Goal: Navigation & Orientation: Find specific page/section

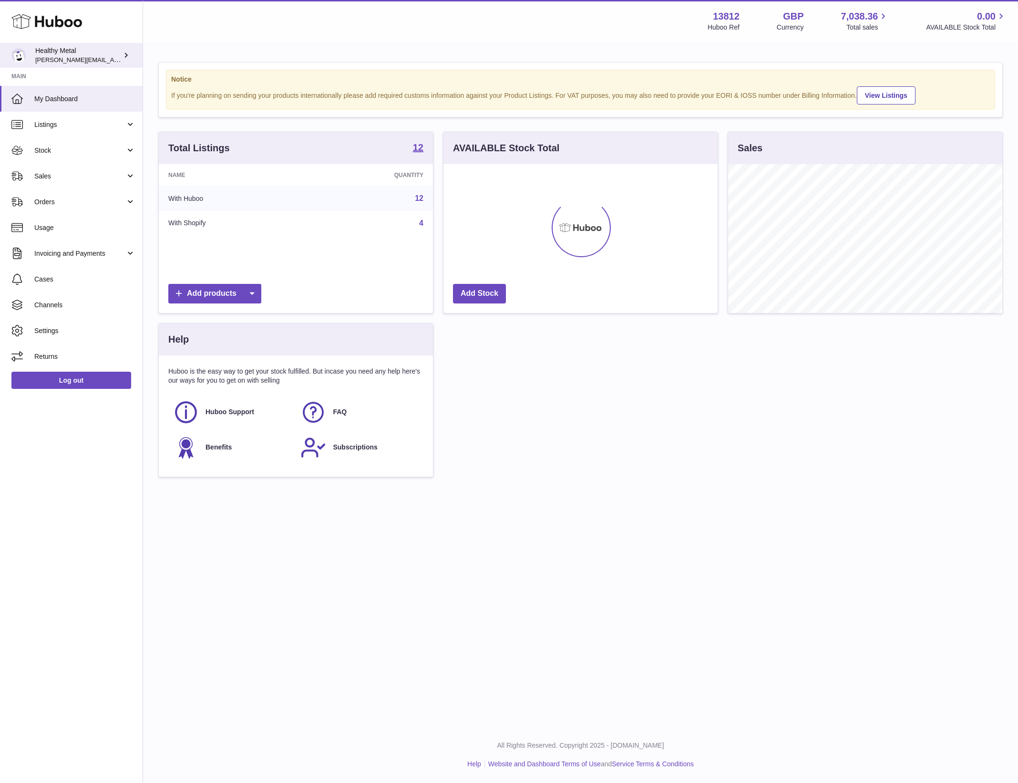
scroll to position [148, 273]
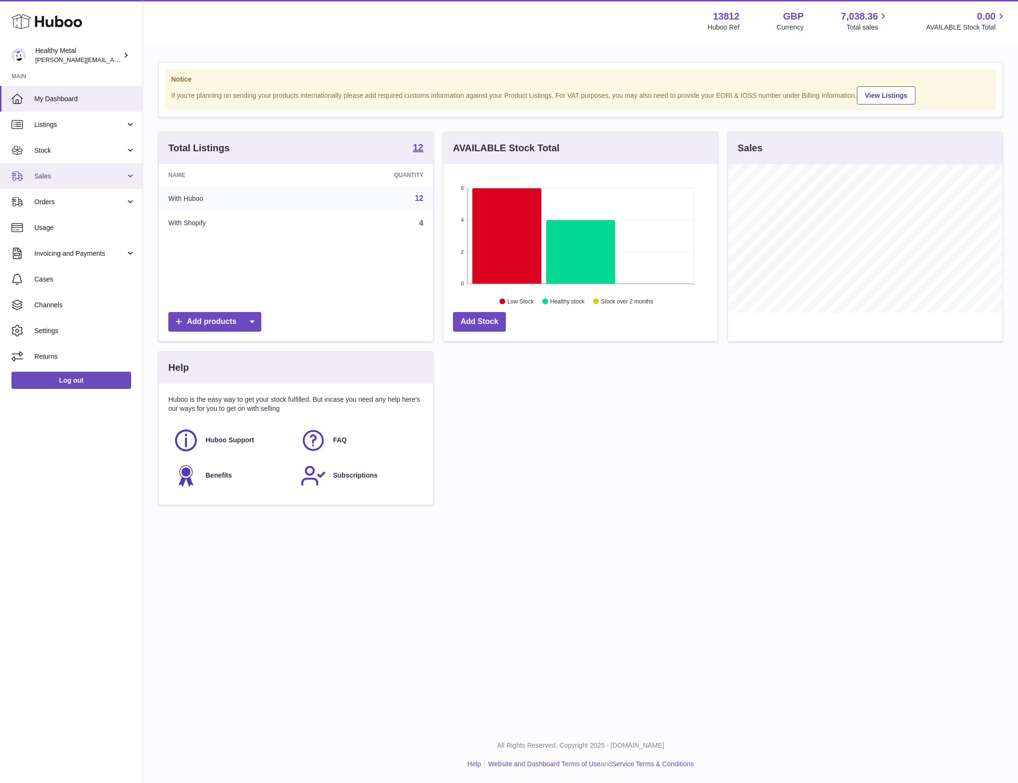
click at [69, 182] on link "Sales" at bounding box center [71, 176] width 143 height 26
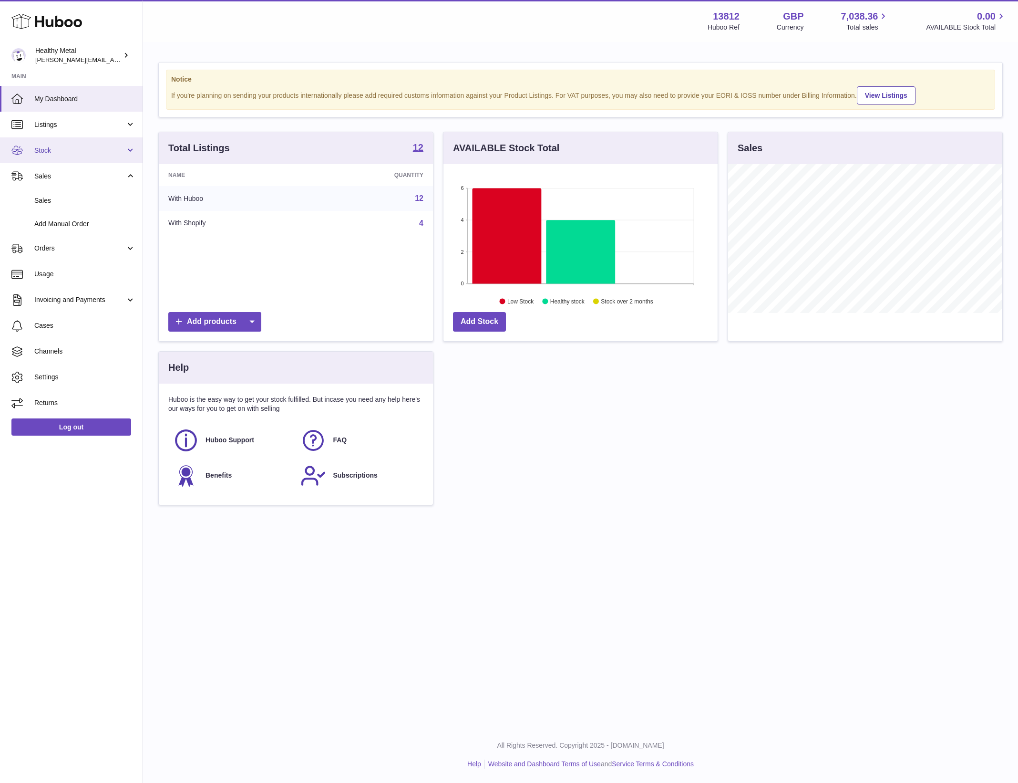
click at [90, 156] on link "Stock" at bounding box center [71, 150] width 143 height 26
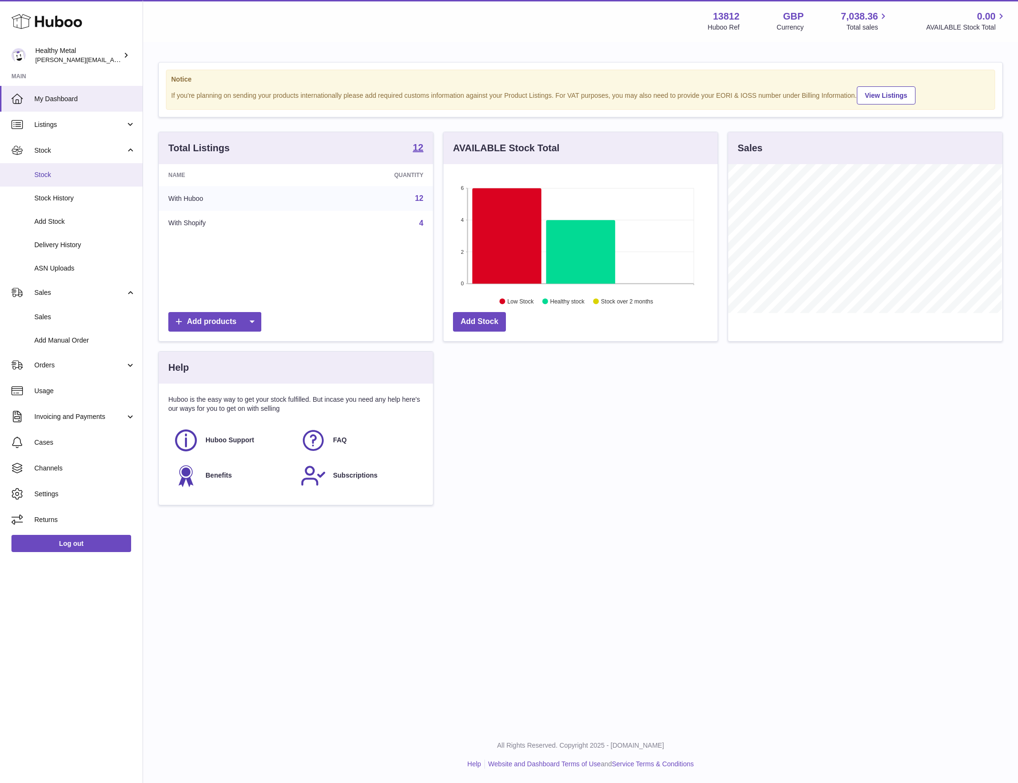
click at [52, 179] on link "Stock" at bounding box center [71, 174] width 143 height 23
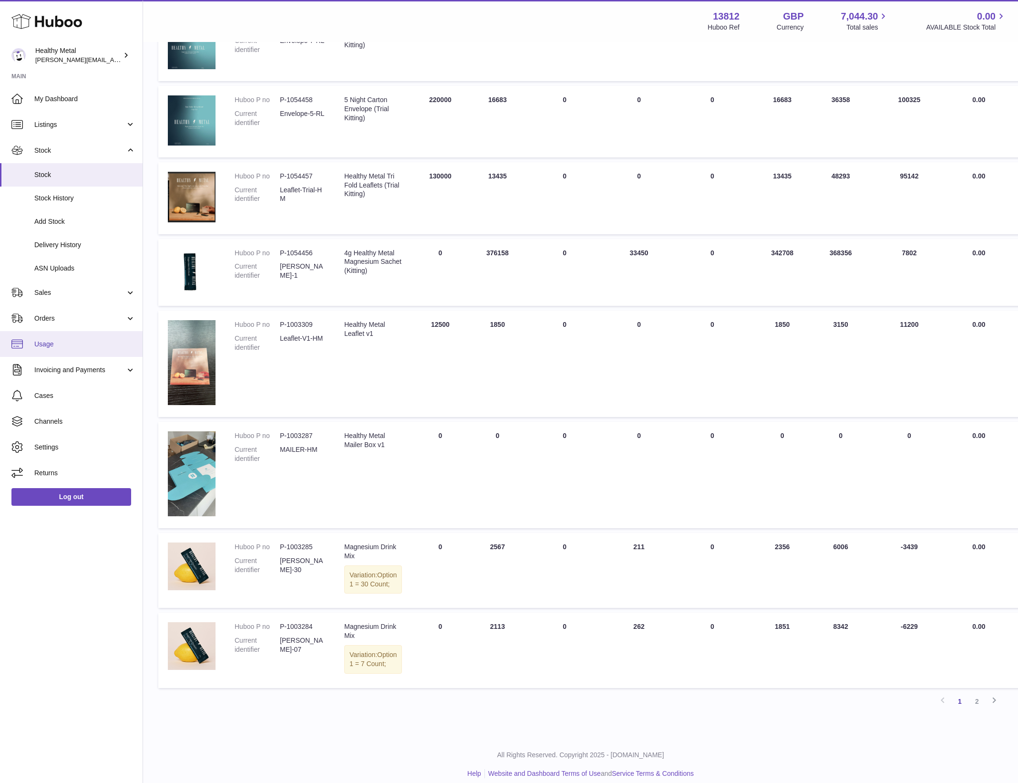
scroll to position [325, 0]
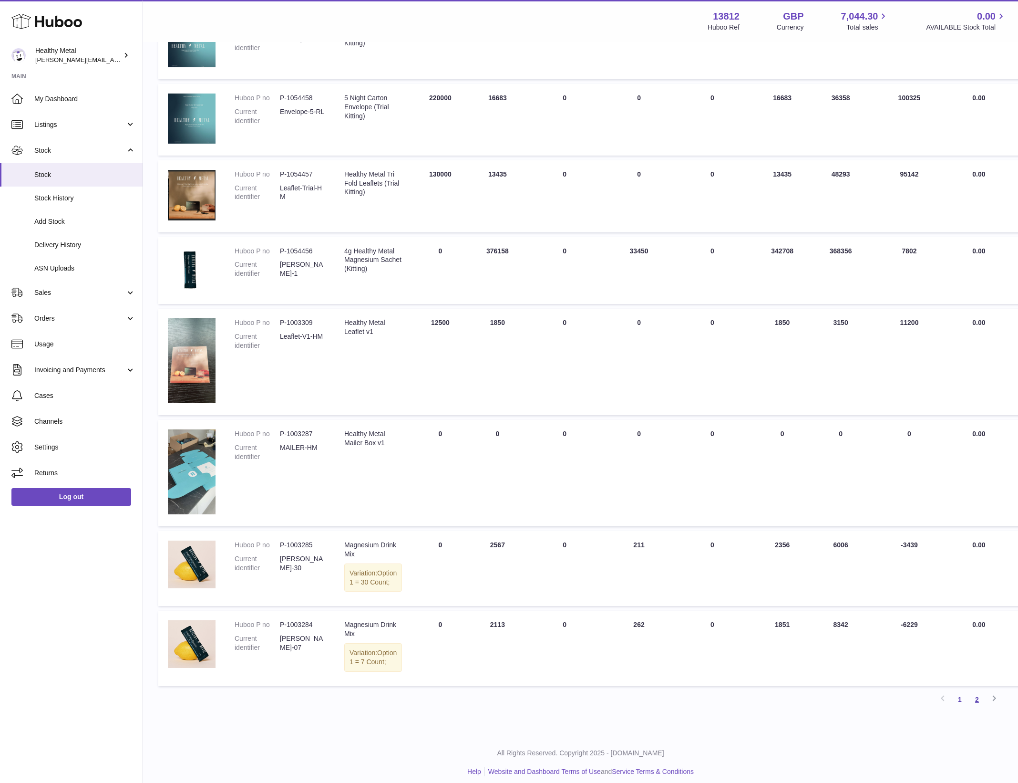
click at [977, 708] on link "2" at bounding box center [977, 699] width 17 height 17
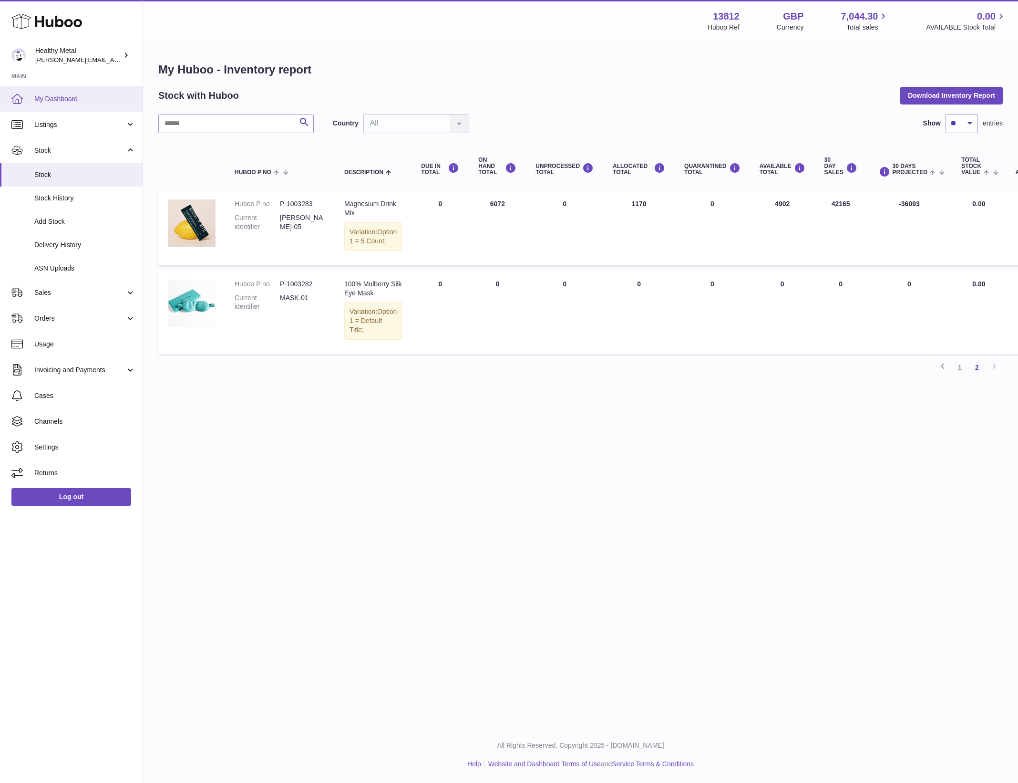
click at [90, 104] on link "My Dashboard" at bounding box center [71, 99] width 143 height 26
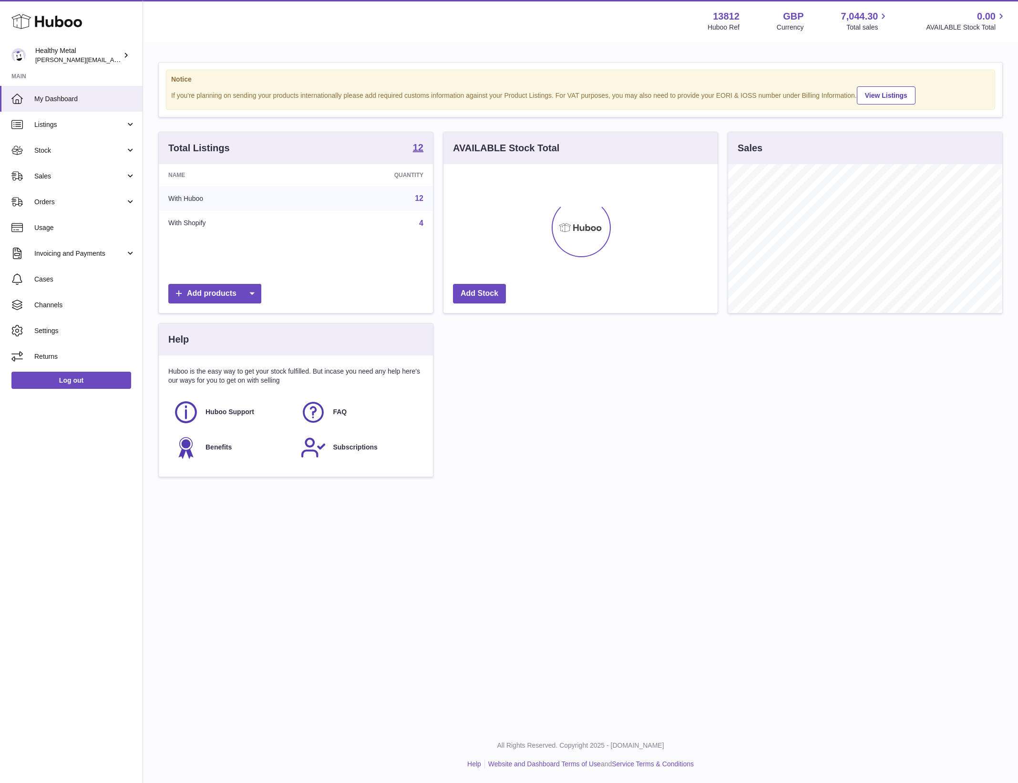
scroll to position [148, 273]
